Goal: Information Seeking & Learning: Find specific fact

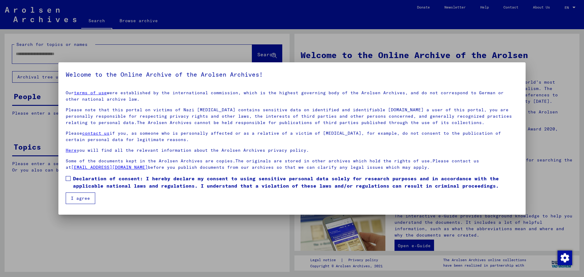
click at [67, 179] on span at bounding box center [68, 178] width 5 height 5
click at [79, 197] on button "I agree" at bounding box center [81, 199] width 30 height 12
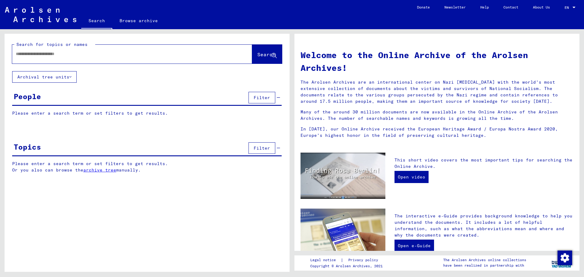
click at [20, 54] on input "text" at bounding box center [125, 54] width 218 height 6
paste input "******"
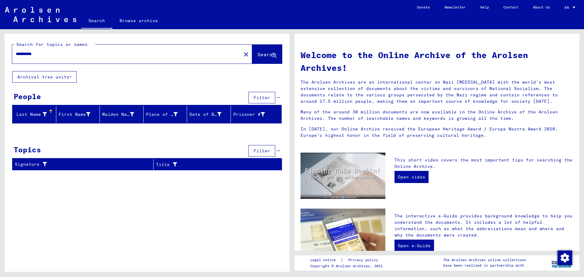
drag, startPoint x: 45, startPoint y: 56, endPoint x: 33, endPoint y: 54, distance: 11.6
click at [33, 54] on input "**********" at bounding box center [125, 54] width 218 height 6
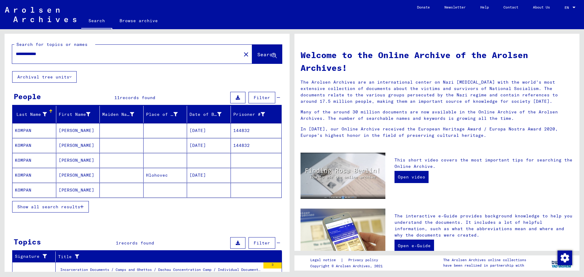
click at [33, 208] on span "Show all search results" at bounding box center [48, 206] width 63 height 5
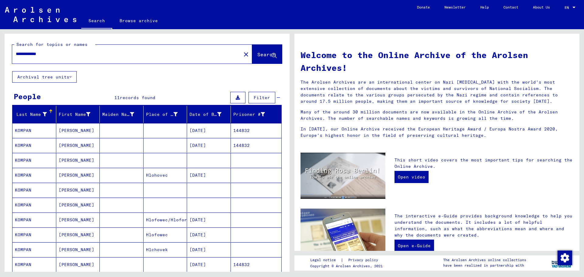
click at [207, 172] on mat-cell "[DATE]" at bounding box center [209, 175] width 44 height 15
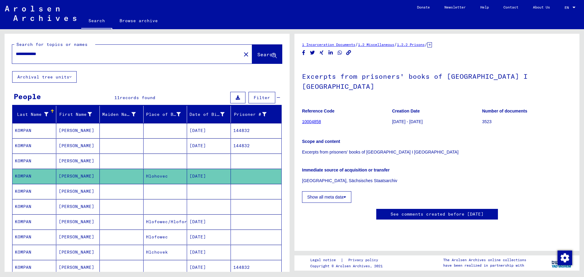
click at [196, 221] on mat-cell "[DATE]" at bounding box center [209, 222] width 44 height 15
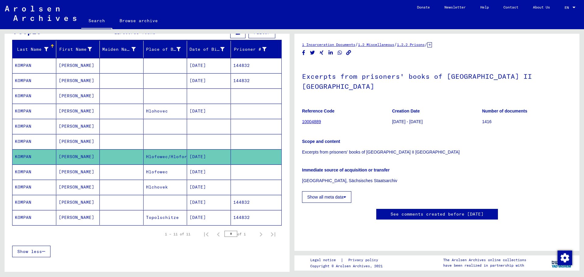
scroll to position [91, 0]
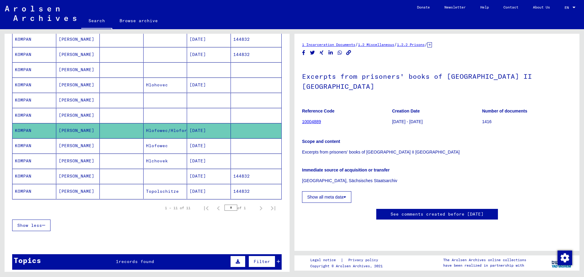
click at [204, 143] on mat-cell "[DATE]" at bounding box center [209, 145] width 44 height 15
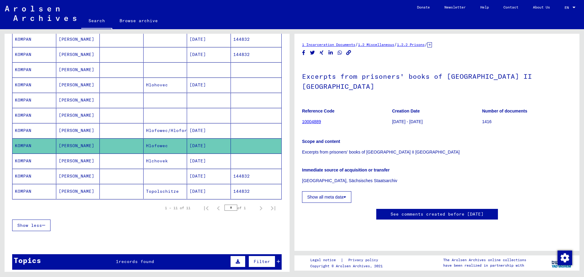
click at [198, 160] on mat-cell "[DATE]" at bounding box center [209, 161] width 44 height 15
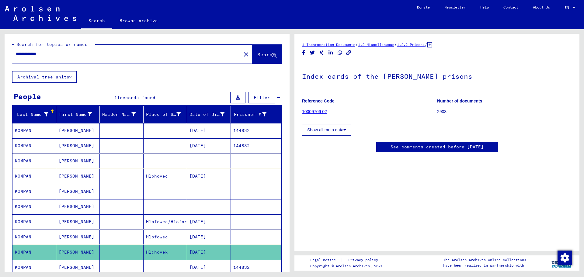
drag, startPoint x: 59, startPoint y: 54, endPoint x: 1, endPoint y: 51, distance: 58.2
click at [1, 51] on div "**********" at bounding box center [146, 150] width 292 height 243
paste input "text"
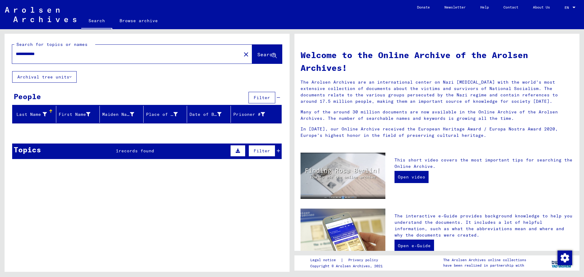
drag, startPoint x: 40, startPoint y: 53, endPoint x: 88, endPoint y: 59, distance: 48.2
click at [88, 59] on div "**********" at bounding box center [123, 54] width 222 height 14
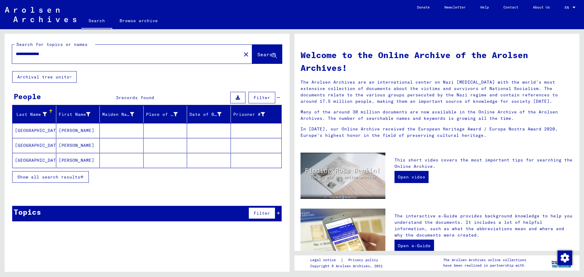
click at [72, 128] on mat-cell "[PERSON_NAME]" at bounding box center [78, 130] width 44 height 15
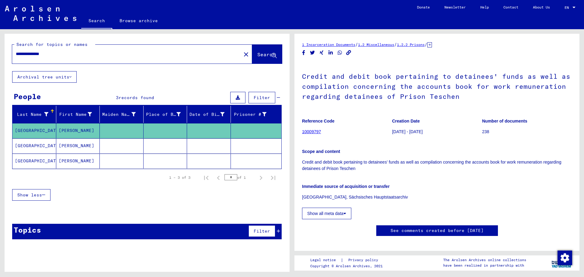
click at [65, 145] on mat-cell "[PERSON_NAME]" at bounding box center [78, 145] width 44 height 15
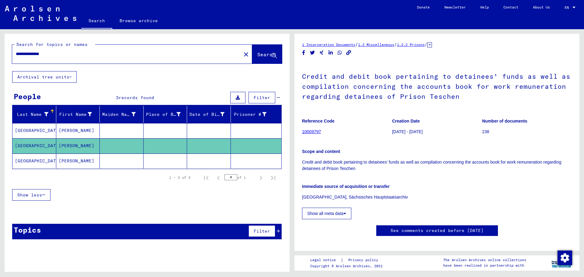
click at [69, 158] on mat-cell "[PERSON_NAME]" at bounding box center [78, 161] width 44 height 15
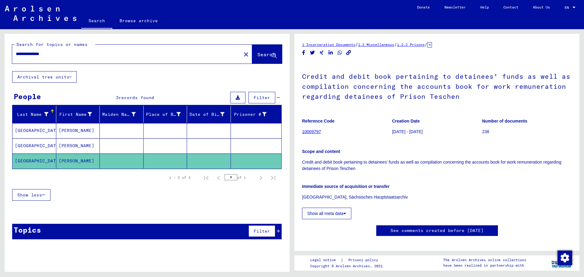
drag, startPoint x: 61, startPoint y: 53, endPoint x: 5, endPoint y: 49, distance: 56.2
click at [5, 49] on div "**********" at bounding box center [147, 52] width 285 height 37
paste input "text"
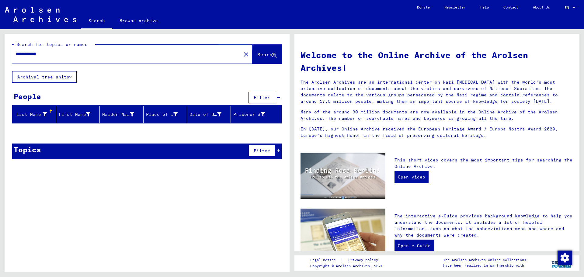
click at [261, 51] on button "Search" at bounding box center [267, 54] width 30 height 19
drag, startPoint x: 54, startPoint y: 55, endPoint x: 16, endPoint y: 57, distance: 37.2
click at [16, 57] on input "**********" at bounding box center [125, 54] width 218 height 6
paste input "text"
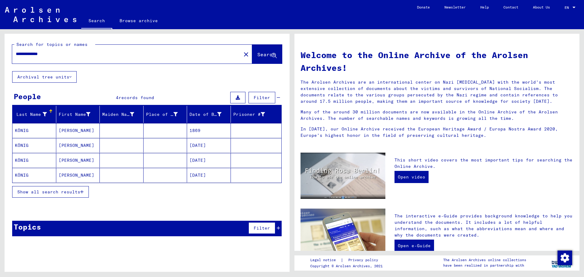
click at [71, 192] on span "Show all search results" at bounding box center [48, 191] width 63 height 5
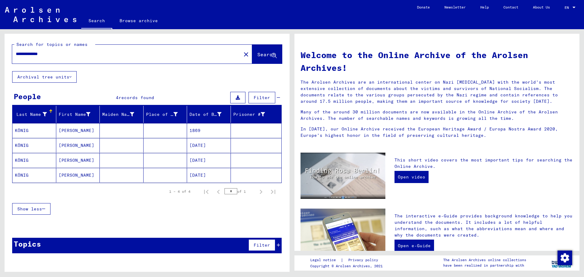
drag, startPoint x: 31, startPoint y: 55, endPoint x: 78, endPoint y: 57, distance: 46.9
click at [78, 57] on input "**********" at bounding box center [125, 54] width 218 height 6
paste input "text"
type input "**********"
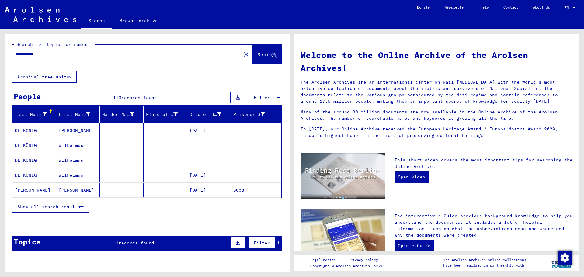
click at [71, 206] on span "Show all search results" at bounding box center [48, 206] width 63 height 5
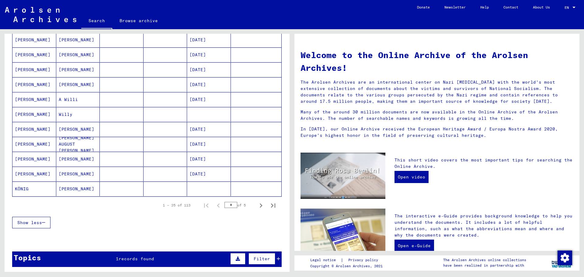
scroll to position [304, 0]
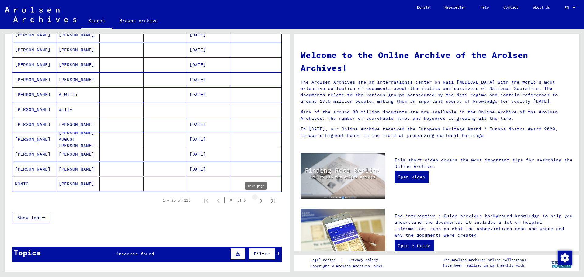
click at [257, 198] on icon "Next page" at bounding box center [261, 201] width 9 height 9
type input "*"
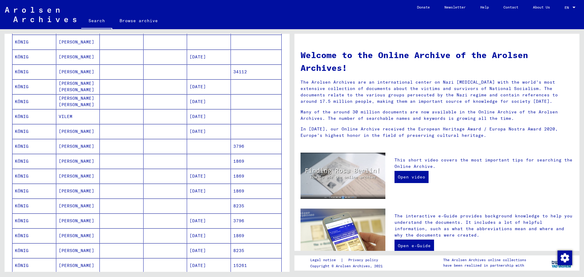
scroll to position [122, 0]
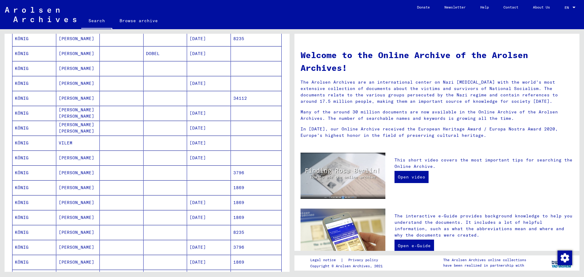
click at [207, 141] on mat-cell "[DATE]" at bounding box center [209, 143] width 44 height 15
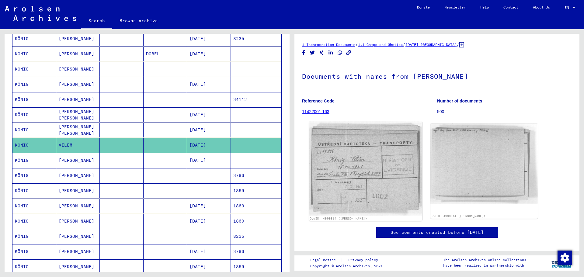
click at [360, 162] on img at bounding box center [365, 168] width 113 height 95
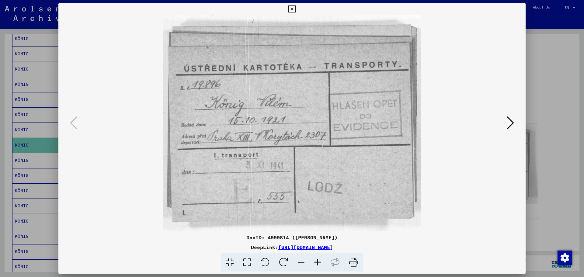
drag, startPoint x: 536, startPoint y: 193, endPoint x: 494, endPoint y: 122, distance: 82.3
click at [494, 123] on div "DocID: 4999814 ([PERSON_NAME]) DeepLink: [URL][DOMAIN_NAME]" at bounding box center [292, 138] width 584 height 277
click at [555, 150] on div at bounding box center [292, 138] width 584 height 277
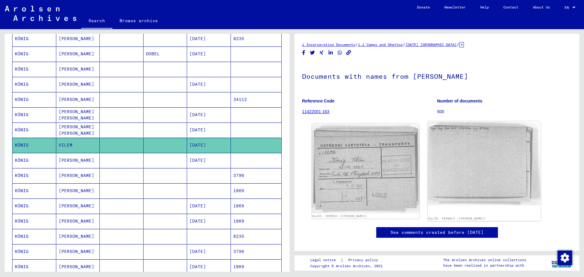
click at [492, 149] on img at bounding box center [484, 163] width 113 height 84
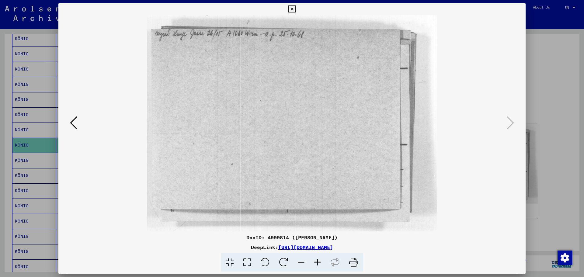
click at [545, 193] on div at bounding box center [292, 138] width 584 height 277
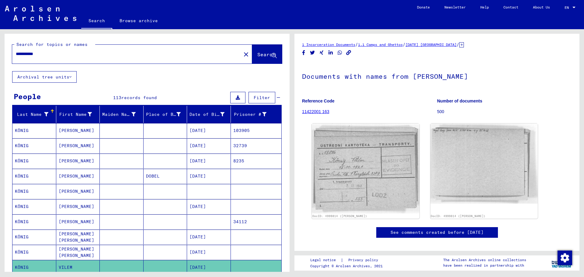
drag, startPoint x: 47, startPoint y: 53, endPoint x: 11, endPoint y: 50, distance: 36.0
click at [11, 50] on div "**********" at bounding box center [147, 52] width 285 height 37
paste input "text"
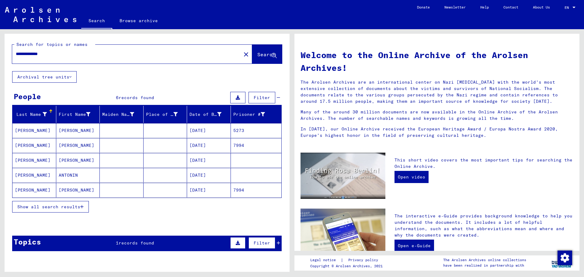
click at [55, 205] on span "Show all search results" at bounding box center [48, 206] width 63 height 5
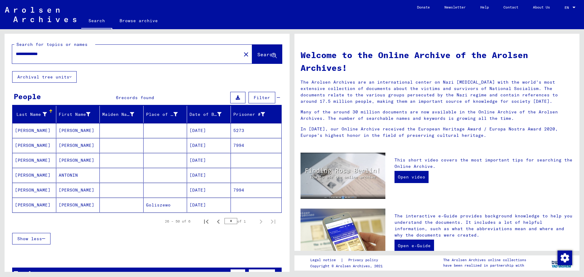
click at [204, 171] on mat-cell "[DATE]" at bounding box center [209, 175] width 44 height 15
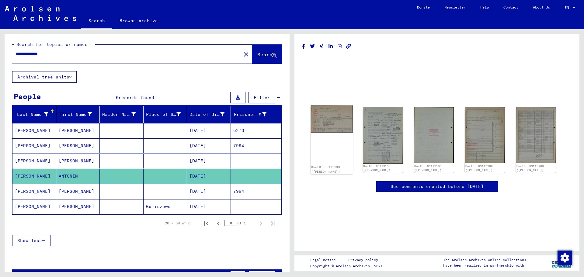
click at [327, 125] on img at bounding box center [332, 119] width 42 height 27
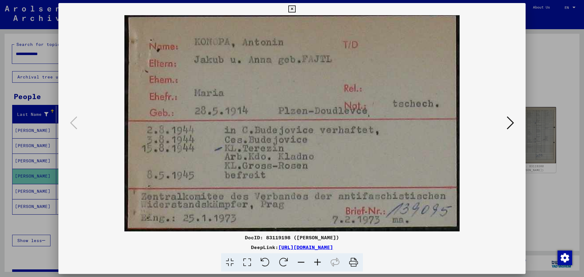
click at [510, 118] on icon at bounding box center [510, 123] width 7 height 15
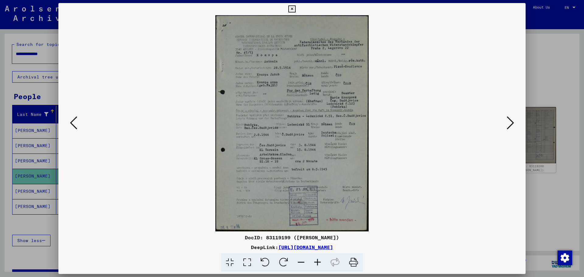
click at [509, 121] on icon at bounding box center [510, 123] width 7 height 15
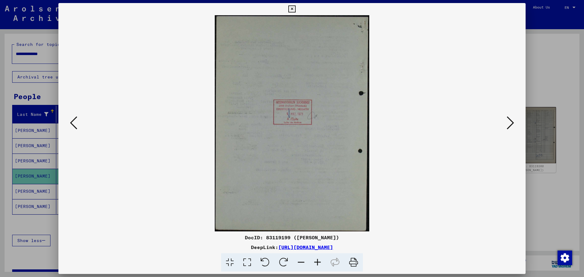
click at [509, 121] on icon at bounding box center [510, 123] width 7 height 15
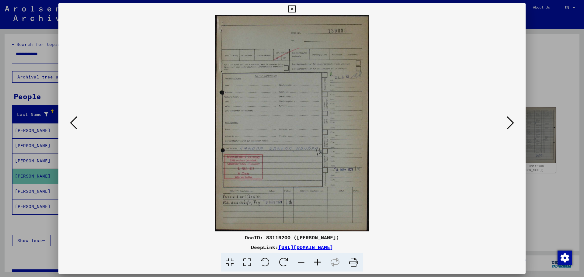
click at [509, 121] on icon at bounding box center [510, 123] width 7 height 15
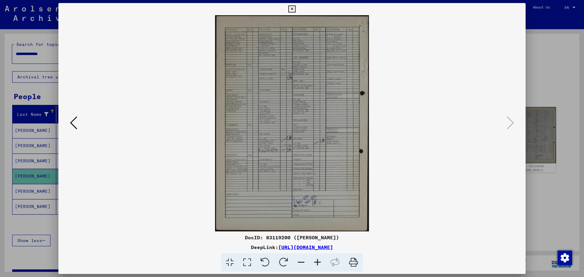
click at [555, 82] on div at bounding box center [292, 138] width 584 height 277
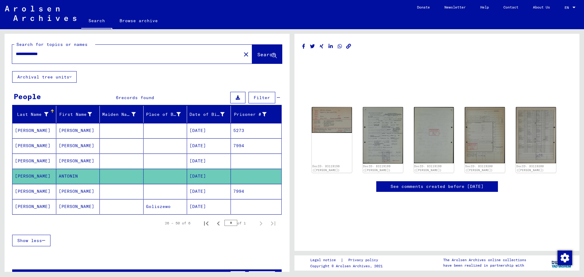
drag, startPoint x: 56, startPoint y: 57, endPoint x: 9, endPoint y: 56, distance: 46.9
click at [9, 56] on div "**********" at bounding box center [147, 52] width 285 height 37
paste input "text"
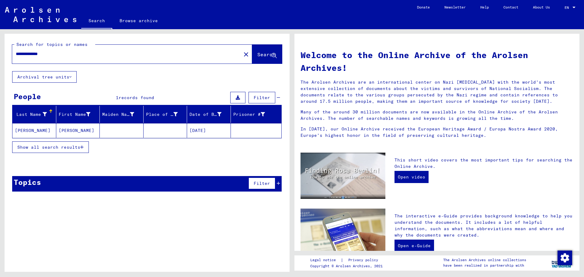
drag, startPoint x: 56, startPoint y: 55, endPoint x: 10, endPoint y: 51, distance: 46.2
click at [10, 51] on div "**********" at bounding box center [147, 52] width 285 height 37
paste input "text"
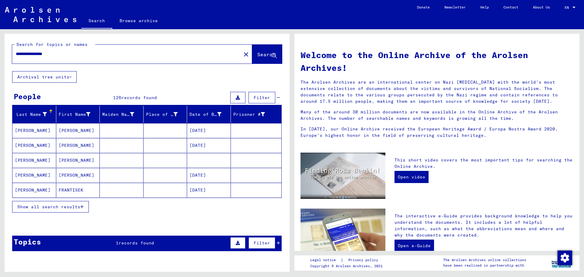
click at [41, 204] on button "Show all search results" at bounding box center [50, 207] width 77 height 12
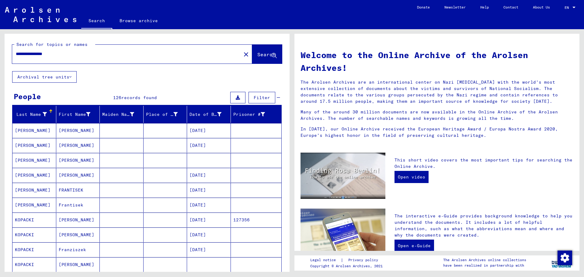
click at [198, 189] on mat-cell "[DATE]" at bounding box center [209, 190] width 44 height 15
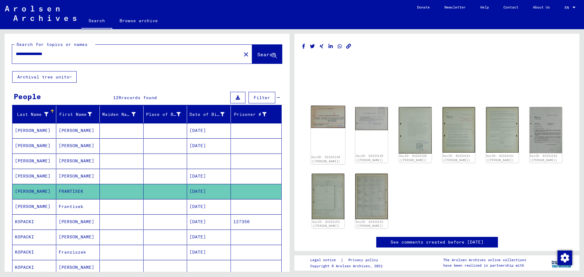
click at [328, 119] on img at bounding box center [328, 117] width 34 height 23
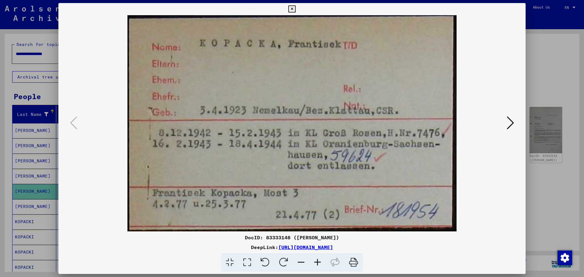
click at [511, 121] on icon at bounding box center [510, 123] width 7 height 15
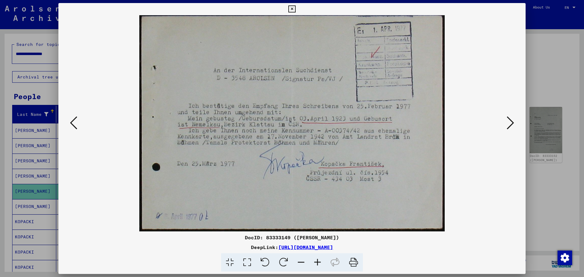
click at [511, 121] on icon at bounding box center [510, 123] width 7 height 15
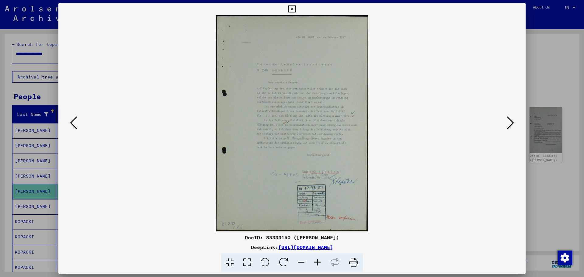
click at [511, 121] on icon at bounding box center [510, 123] width 7 height 15
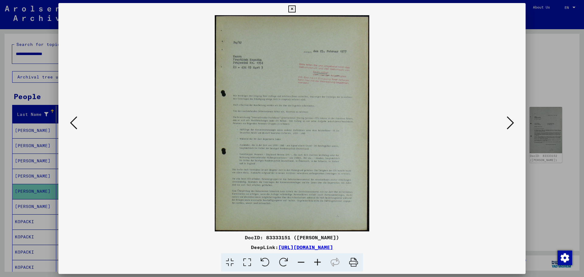
click at [546, 73] on div at bounding box center [292, 138] width 584 height 277
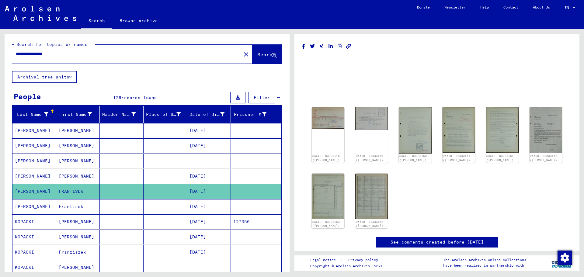
drag, startPoint x: 75, startPoint y: 56, endPoint x: 0, endPoint y: 41, distance: 76.0
click at [0, 41] on div "**********" at bounding box center [146, 150] width 292 height 243
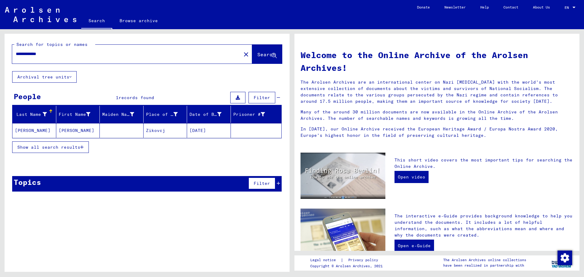
drag, startPoint x: 53, startPoint y: 53, endPoint x: 33, endPoint y: 54, distance: 19.8
click at [33, 54] on input "**********" at bounding box center [125, 54] width 218 height 6
type input "*******"
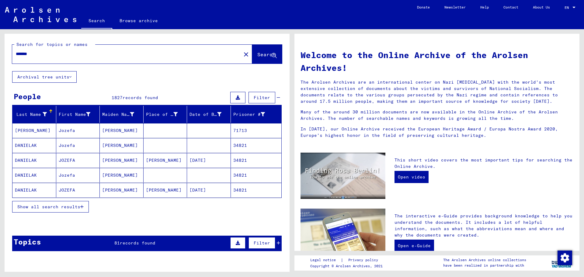
click at [64, 204] on span "Show all search results" at bounding box center [48, 206] width 63 height 5
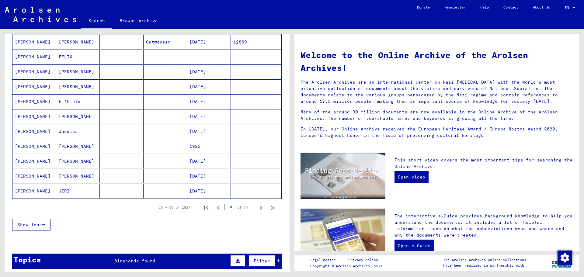
scroll to position [365, 0]
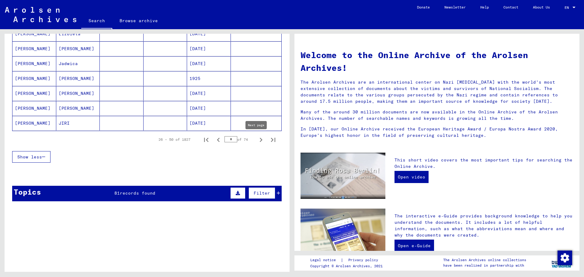
click at [258, 141] on icon "Next page" at bounding box center [261, 140] width 9 height 9
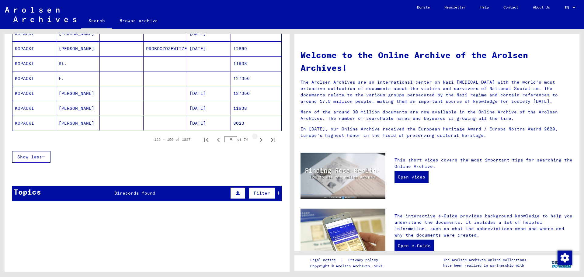
click at [258, 141] on icon "Next page" at bounding box center [261, 140] width 9 height 9
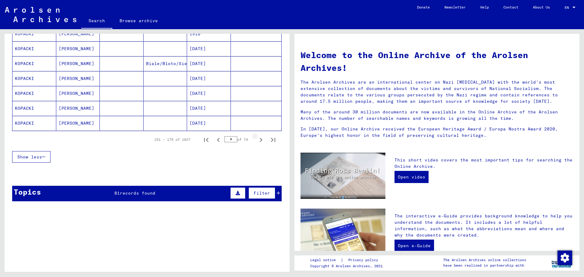
click at [258, 141] on icon "Next page" at bounding box center [261, 140] width 9 height 9
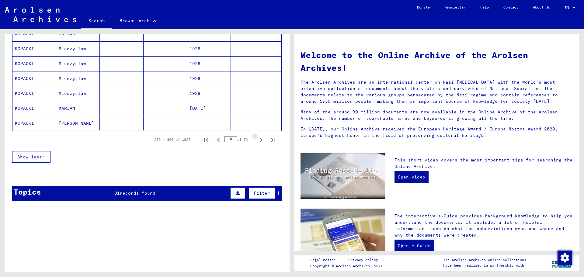
click at [258, 141] on icon "Next page" at bounding box center [261, 140] width 9 height 9
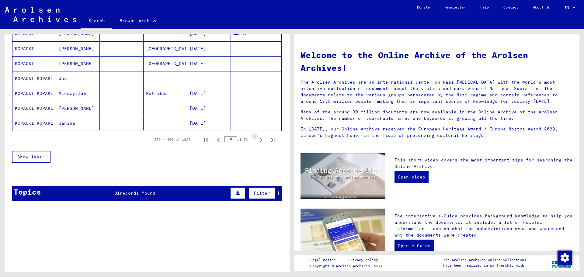
click at [258, 141] on icon "Next page" at bounding box center [261, 140] width 9 height 9
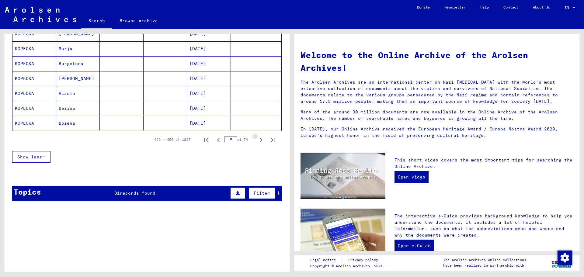
click at [258, 141] on icon "Next page" at bounding box center [261, 140] width 9 height 9
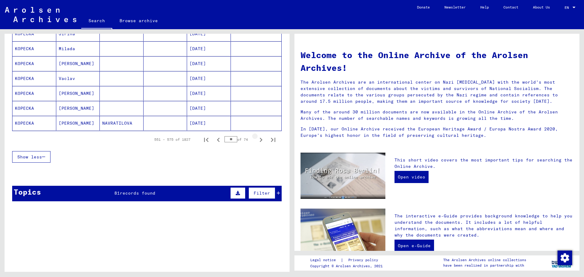
click at [258, 141] on icon "Next page" at bounding box center [261, 140] width 9 height 9
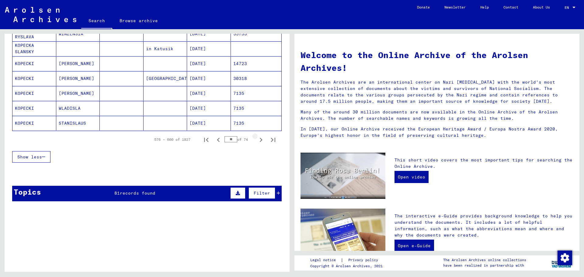
click at [258, 141] on icon "Next page" at bounding box center [261, 140] width 9 height 9
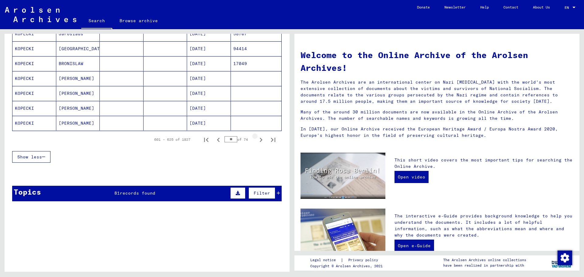
click at [258, 141] on icon "Next page" at bounding box center [261, 140] width 9 height 9
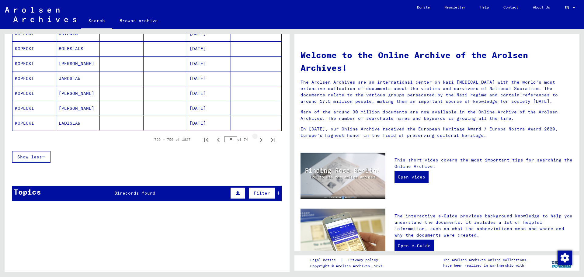
click at [258, 141] on icon "Next page" at bounding box center [261, 140] width 9 height 9
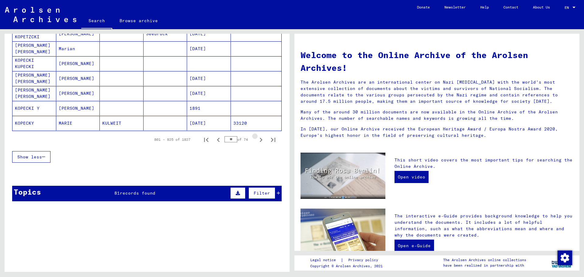
click at [258, 141] on icon "Next page" at bounding box center [261, 140] width 9 height 9
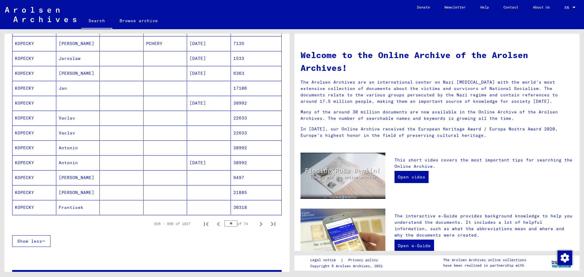
scroll to position [304, 0]
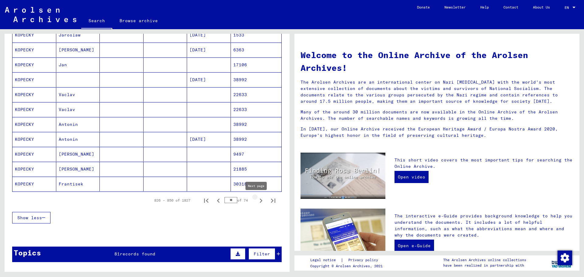
click at [257, 201] on icon "Next page" at bounding box center [261, 201] width 9 height 9
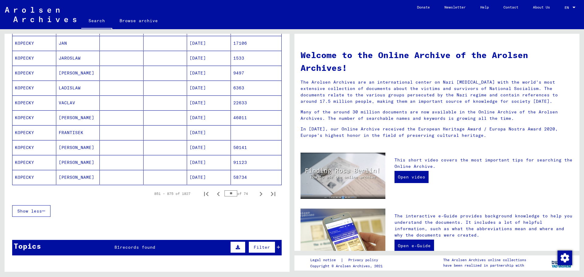
scroll to position [335, 0]
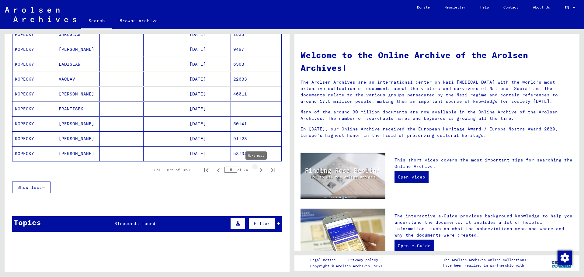
click at [257, 166] on icon "Next page" at bounding box center [261, 170] width 9 height 9
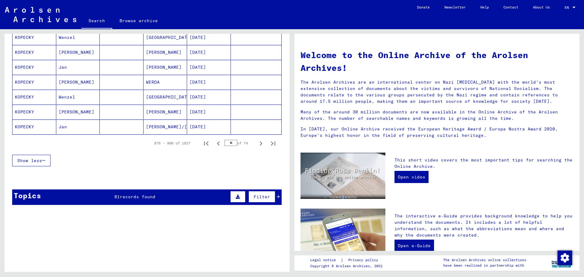
scroll to position [365, 0]
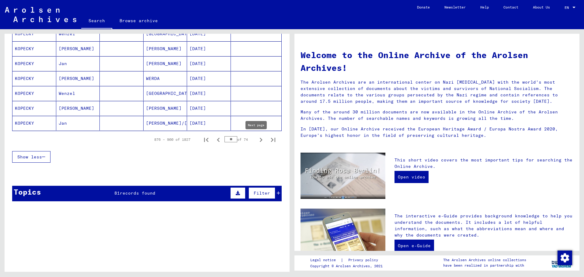
click at [257, 140] on icon "Next page" at bounding box center [261, 140] width 9 height 9
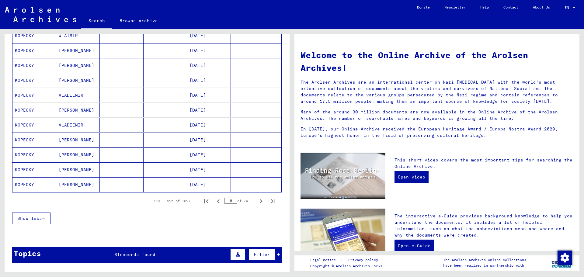
scroll to position [304, 0]
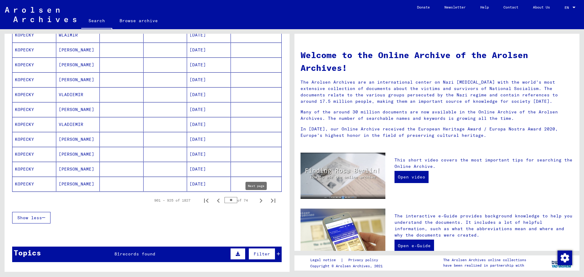
click at [257, 198] on icon "Next page" at bounding box center [261, 201] width 9 height 9
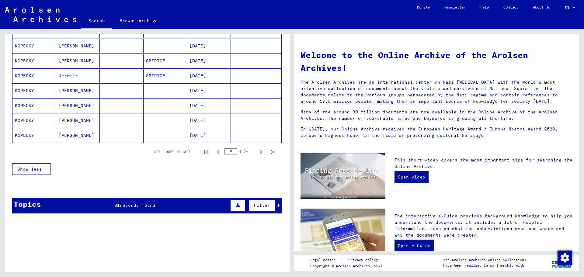
scroll to position [365, 0]
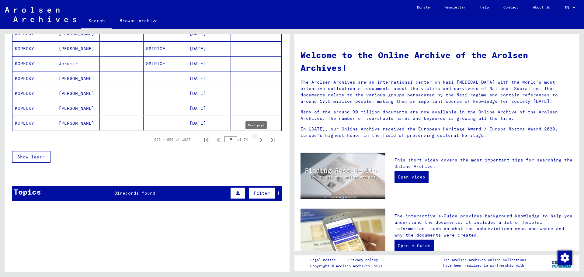
click at [257, 141] on icon "Next page" at bounding box center [261, 140] width 9 height 9
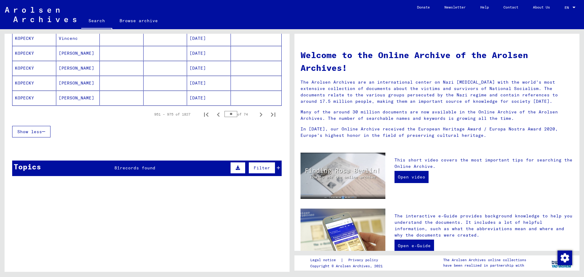
scroll to position [396, 0]
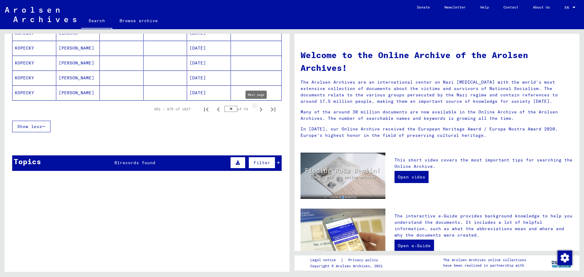
click at [260, 108] on icon "Next page" at bounding box center [261, 109] width 3 height 4
click at [257, 107] on icon "Next page" at bounding box center [261, 109] width 9 height 9
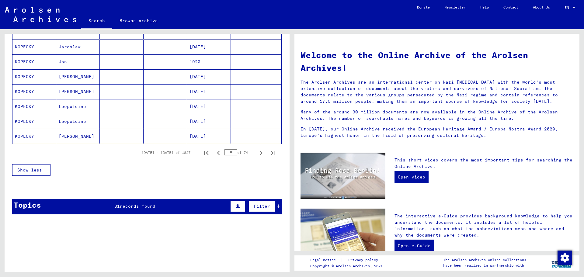
scroll to position [365, 0]
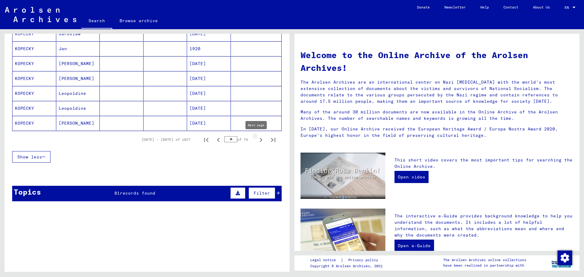
click at [257, 138] on icon "Next page" at bounding box center [261, 140] width 9 height 9
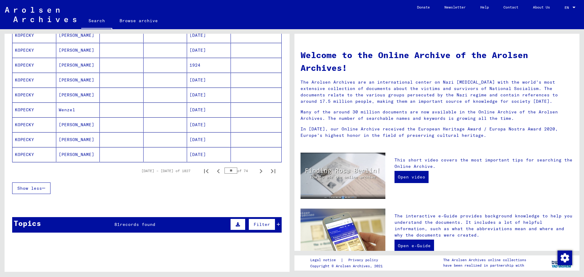
scroll to position [335, 0]
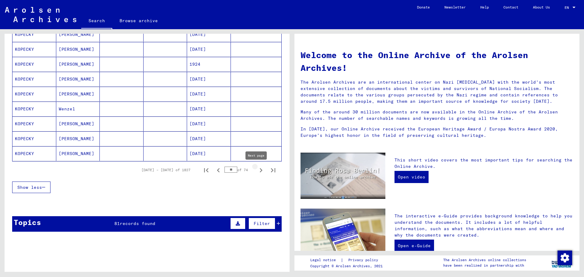
click at [257, 170] on icon "Next page" at bounding box center [261, 170] width 9 height 9
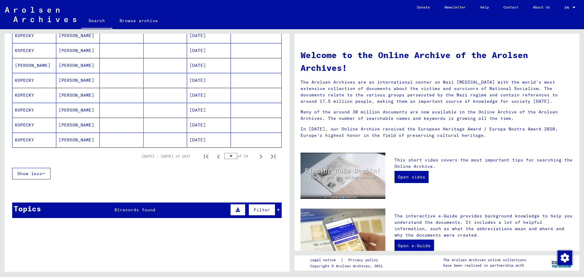
scroll to position [365, 0]
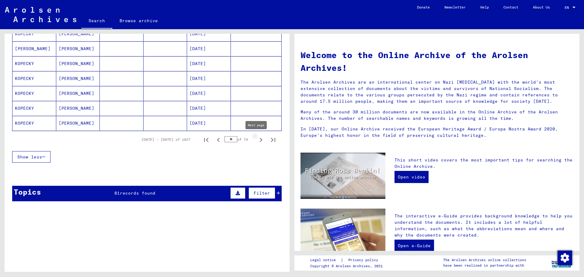
click at [257, 138] on icon "Next page" at bounding box center [261, 140] width 9 height 9
type input "**"
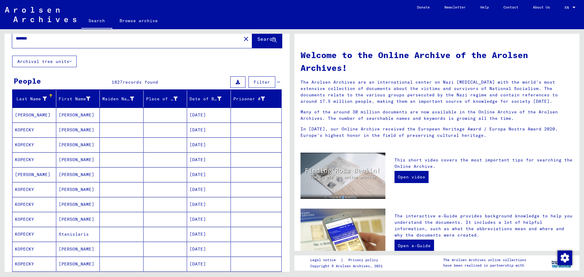
scroll to position [0, 0]
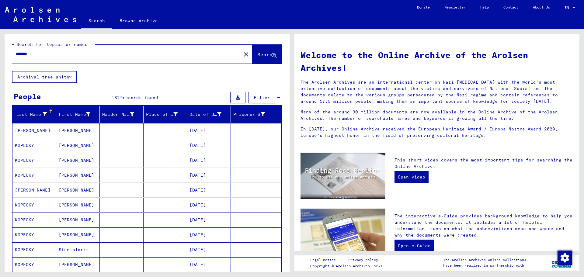
click at [42, 54] on input "*******" at bounding box center [125, 54] width 218 height 6
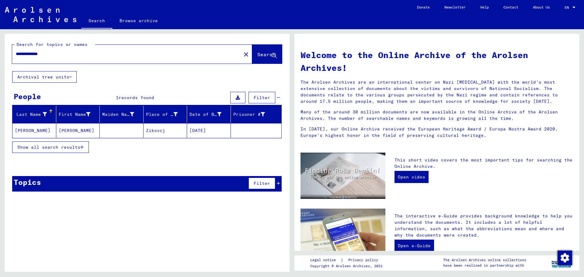
drag, startPoint x: 37, startPoint y: 53, endPoint x: 93, endPoint y: 55, distance: 55.5
click at [93, 55] on input "**********" at bounding box center [125, 54] width 218 height 6
paste input "text"
type input "**********"
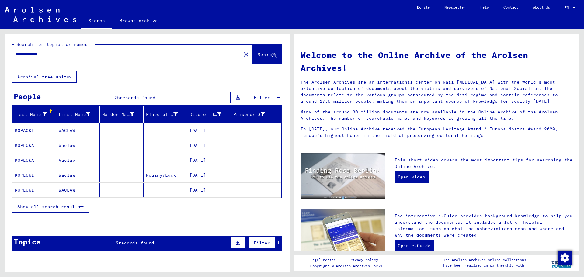
click at [77, 204] on button "Show all search results" at bounding box center [50, 207] width 77 height 12
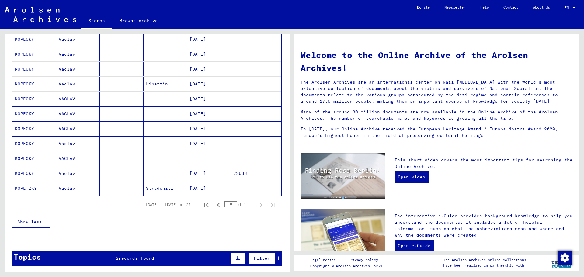
scroll to position [304, 0]
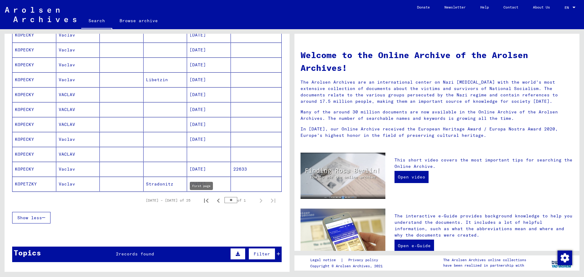
click at [202, 200] on icon "First page" at bounding box center [206, 201] width 9 height 9
type input "*"
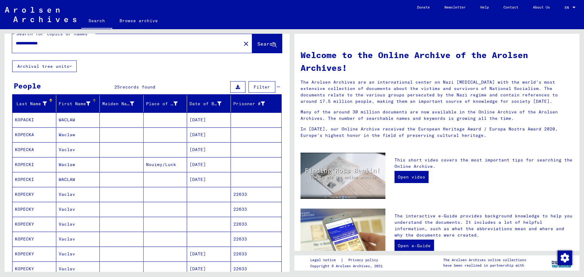
scroll to position [0, 0]
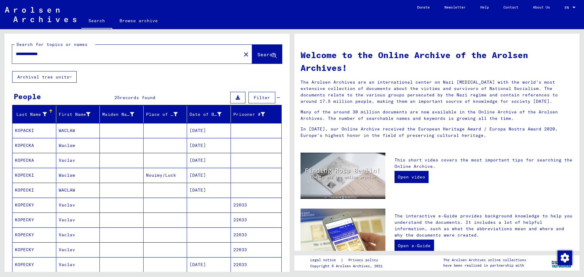
drag, startPoint x: 37, startPoint y: 53, endPoint x: 109, endPoint y: 59, distance: 71.7
click at [109, 59] on div "**********" at bounding box center [123, 54] width 222 height 14
paste input "***"
type input "**********"
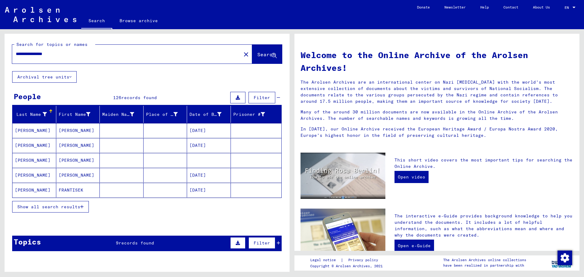
click at [63, 206] on span "Show all search results" at bounding box center [48, 206] width 63 height 5
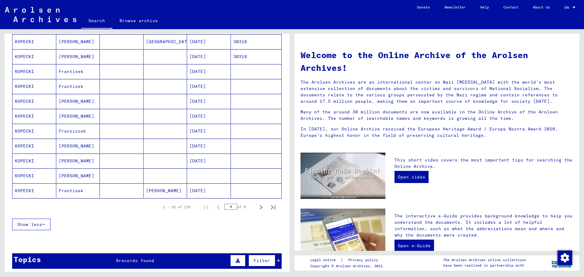
scroll to position [304, 0]
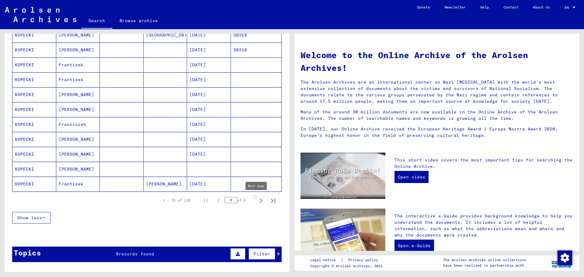
click at [257, 200] on icon "Next page" at bounding box center [261, 201] width 9 height 9
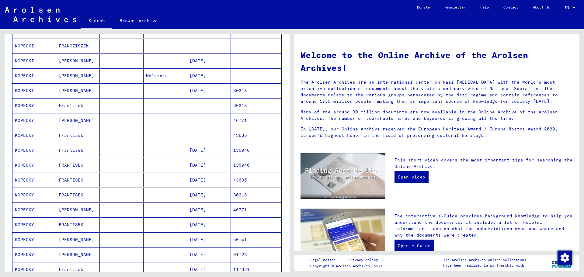
scroll to position [122, 0]
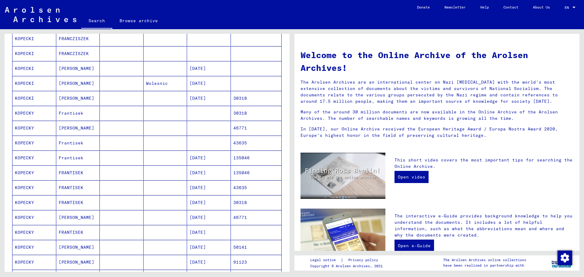
click at [210, 171] on mat-cell "[DATE]" at bounding box center [209, 173] width 44 height 15
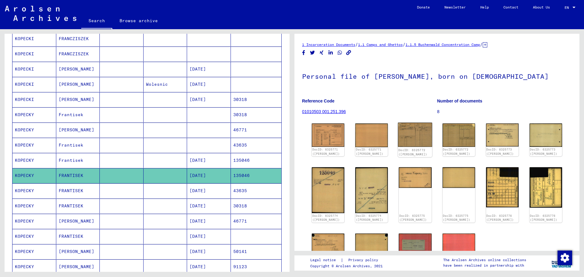
click at [417, 138] on img at bounding box center [415, 135] width 34 height 24
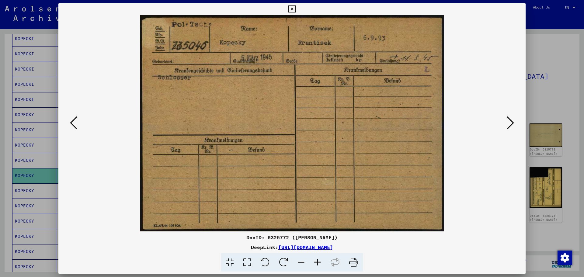
click at [562, 89] on div at bounding box center [292, 138] width 584 height 277
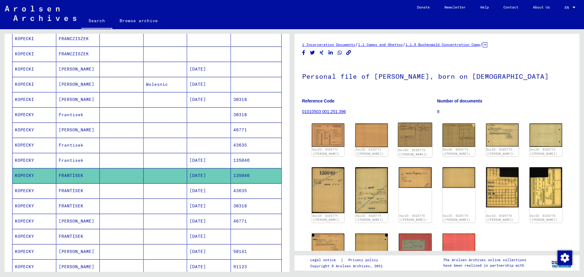
click at [418, 135] on img at bounding box center [415, 135] width 34 height 24
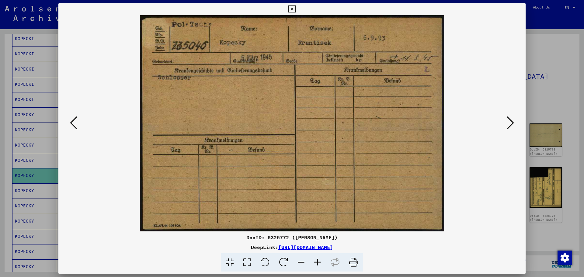
click at [73, 121] on icon at bounding box center [73, 123] width 7 height 15
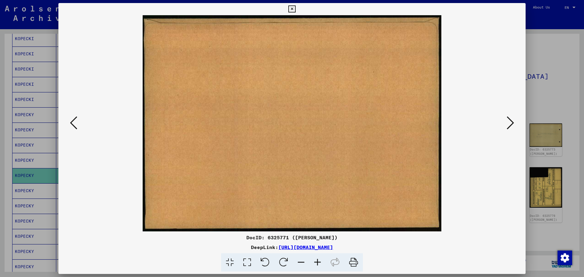
click at [73, 121] on icon at bounding box center [73, 123] width 7 height 15
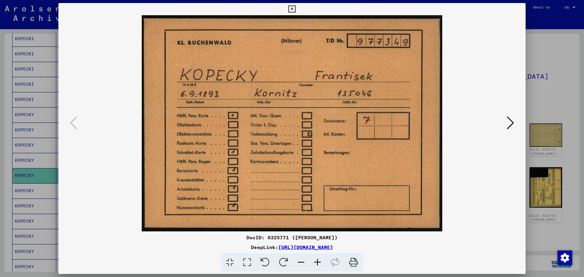
click at [539, 108] on div at bounding box center [292, 138] width 584 height 277
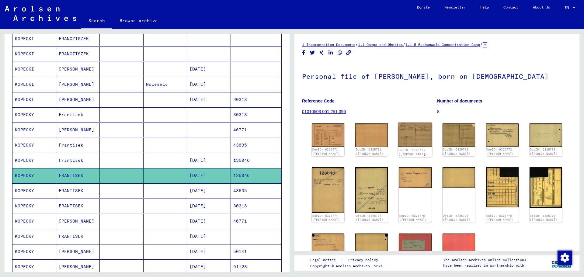
click at [421, 138] on img at bounding box center [415, 135] width 34 height 24
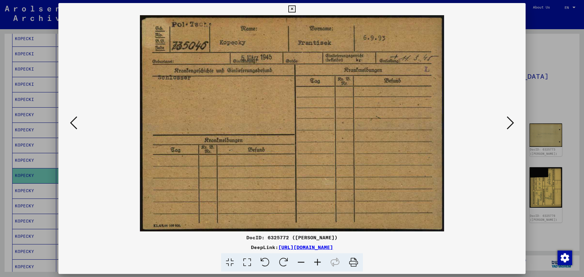
click at [510, 122] on icon at bounding box center [510, 123] width 7 height 15
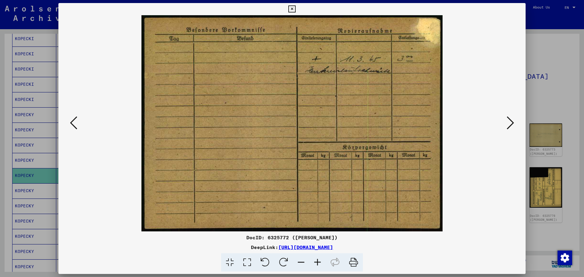
click at [510, 122] on icon at bounding box center [510, 123] width 7 height 15
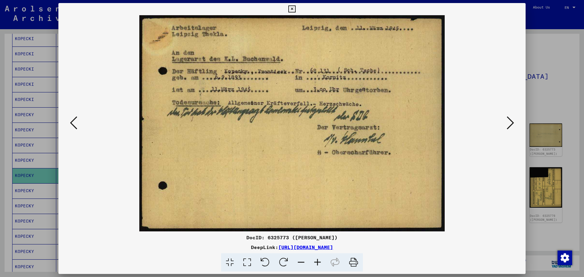
click at [509, 122] on icon at bounding box center [510, 123] width 7 height 15
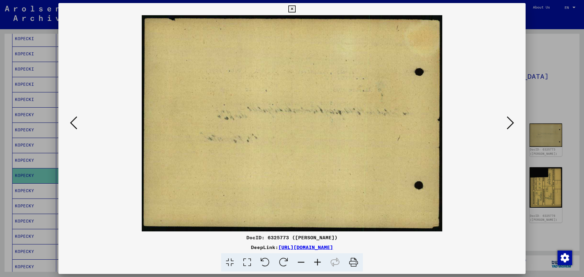
click at [509, 122] on icon at bounding box center [510, 123] width 7 height 15
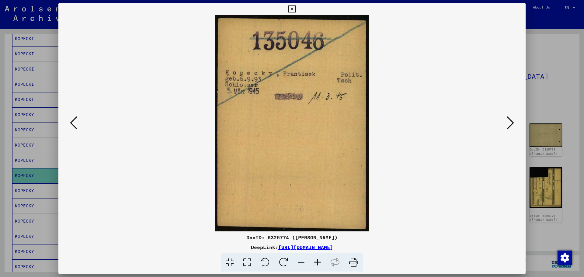
click at [509, 122] on icon at bounding box center [510, 123] width 7 height 15
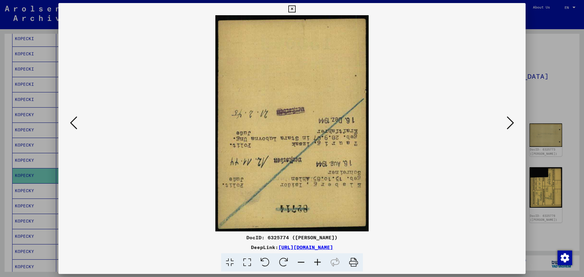
click at [509, 122] on icon at bounding box center [510, 123] width 7 height 15
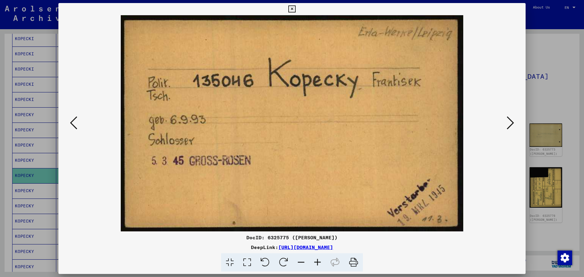
click at [510, 124] on icon at bounding box center [510, 123] width 7 height 15
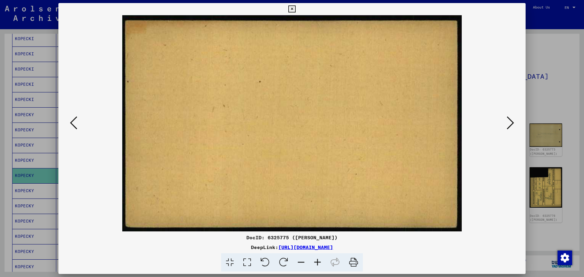
click at [510, 124] on icon at bounding box center [510, 123] width 7 height 15
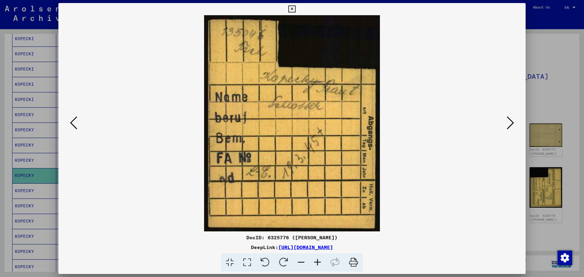
click at [510, 124] on icon at bounding box center [510, 123] width 7 height 15
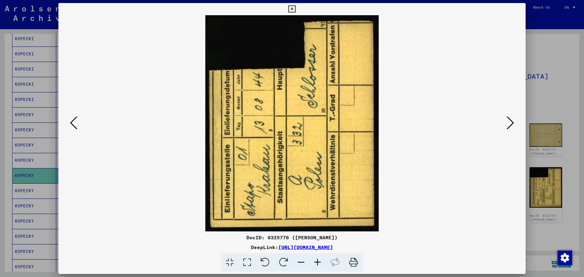
click at [510, 124] on icon at bounding box center [510, 123] width 7 height 15
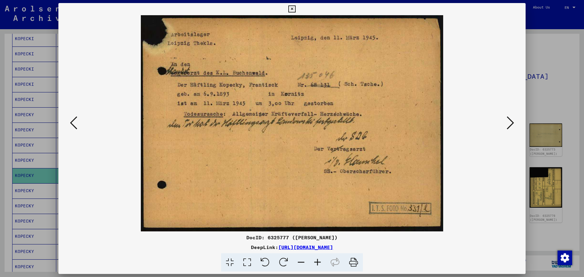
click at [510, 124] on icon at bounding box center [510, 123] width 7 height 15
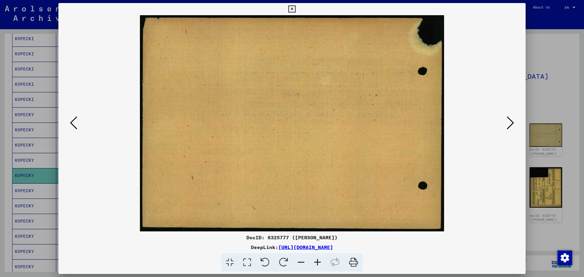
click at [510, 124] on icon at bounding box center [510, 123] width 7 height 15
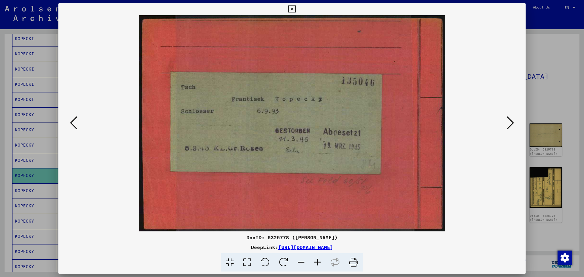
click at [507, 126] on button at bounding box center [510, 123] width 11 height 17
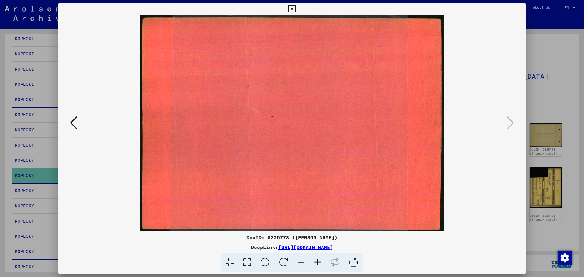
click at [544, 102] on div at bounding box center [292, 138] width 584 height 277
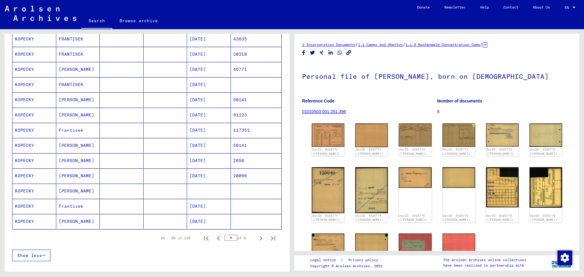
scroll to position [274, 0]
click at [257, 236] on icon "Next page" at bounding box center [261, 238] width 9 height 9
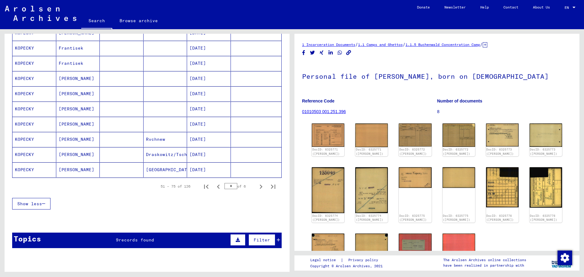
scroll to position [335, 0]
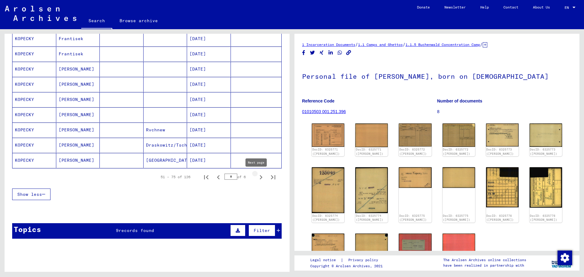
click at [260, 176] on icon "Next page" at bounding box center [261, 177] width 3 height 4
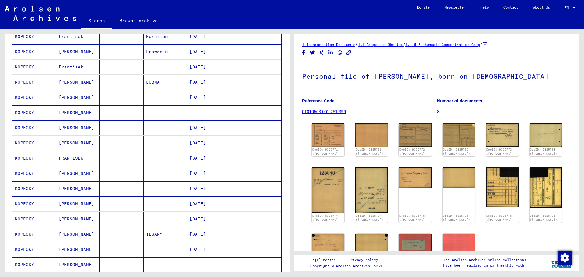
scroll to position [153, 0]
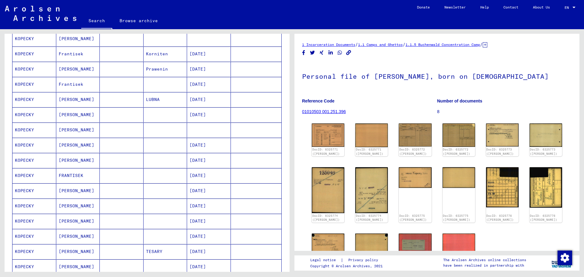
click at [210, 80] on mat-cell "[DATE]" at bounding box center [209, 84] width 44 height 15
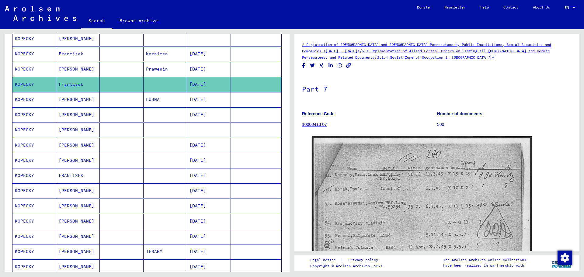
click at [209, 51] on mat-cell "[DATE]" at bounding box center [209, 54] width 44 height 15
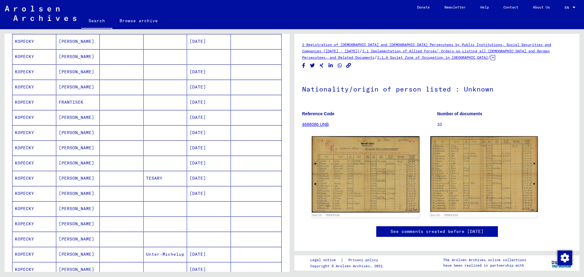
scroll to position [244, 0]
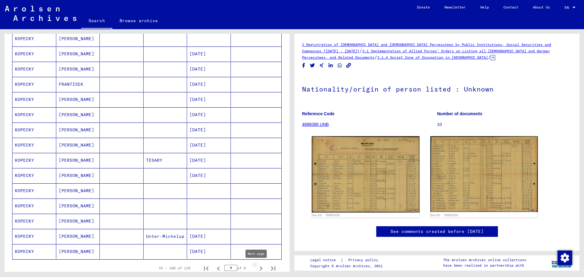
click at [258, 267] on icon "Next page" at bounding box center [261, 268] width 9 height 9
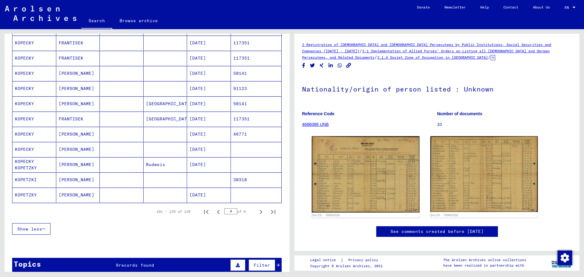
scroll to position [305, 0]
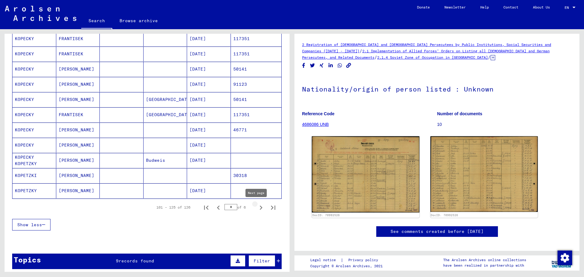
click at [257, 205] on icon "Next page" at bounding box center [261, 208] width 9 height 9
type input "*"
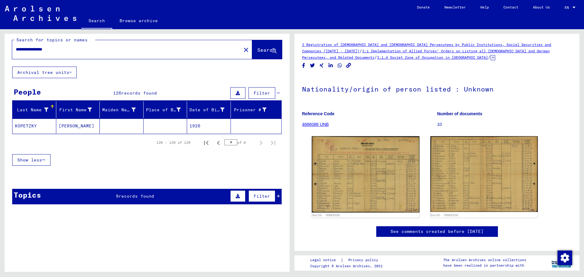
scroll to position [0, 0]
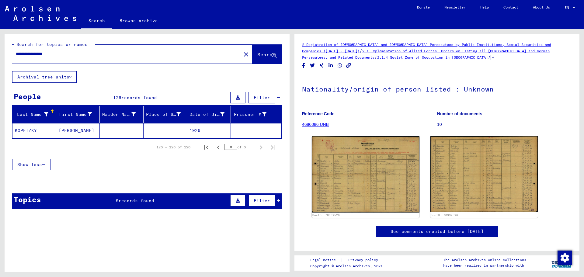
drag, startPoint x: 66, startPoint y: 54, endPoint x: 8, endPoint y: 54, distance: 58.1
click at [8, 54] on div "**********" at bounding box center [147, 52] width 285 height 37
paste input "text"
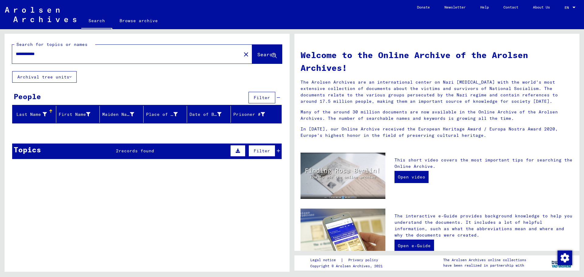
drag, startPoint x: 37, startPoint y: 54, endPoint x: 75, endPoint y: 56, distance: 38.4
click at [75, 56] on input "**********" at bounding box center [125, 54] width 218 height 6
type input "**********"
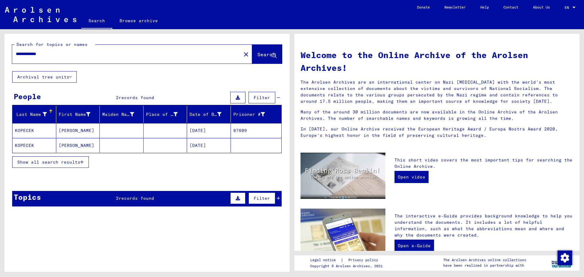
click at [209, 128] on mat-cell "[DATE]" at bounding box center [209, 130] width 44 height 15
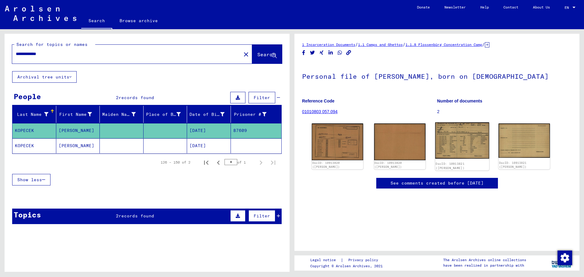
click at [461, 144] on img at bounding box center [462, 140] width 54 height 36
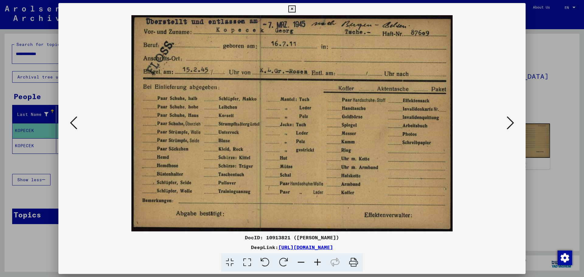
click at [557, 93] on div at bounding box center [292, 138] width 584 height 277
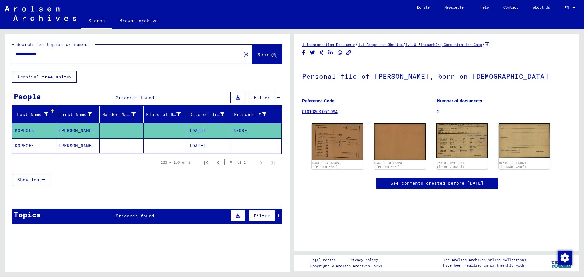
click at [190, 144] on mat-cell "[DATE]" at bounding box center [209, 145] width 44 height 15
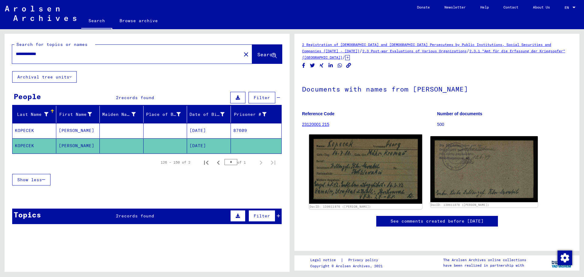
click at [382, 172] on img at bounding box center [365, 169] width 113 height 69
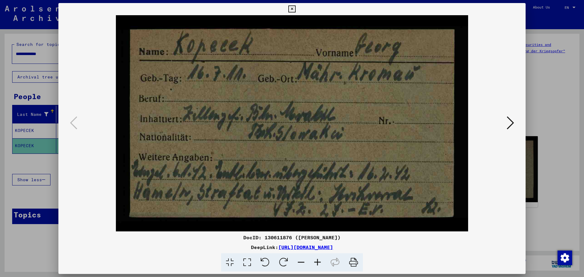
click at [554, 146] on div at bounding box center [292, 138] width 584 height 277
